Goal: Navigation & Orientation: Find specific page/section

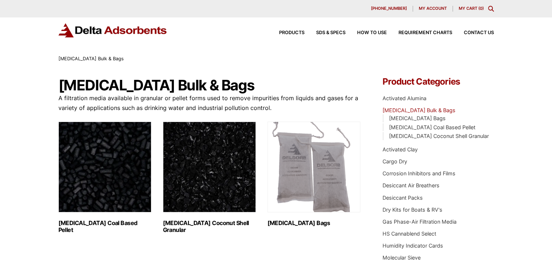
click at [64, 31] on img at bounding box center [112, 30] width 109 height 14
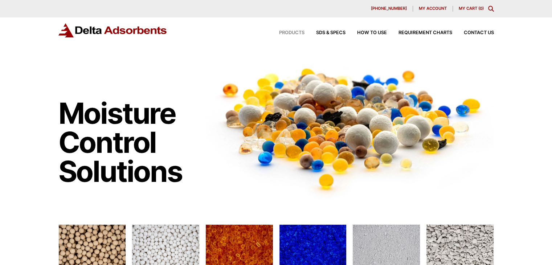
click at [285, 34] on span "Products" at bounding box center [291, 33] width 25 height 5
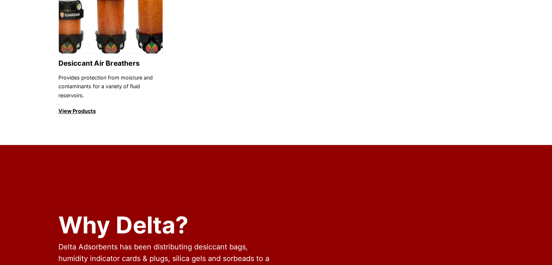
scroll to position [944, 0]
